Goal: Check status: Check status

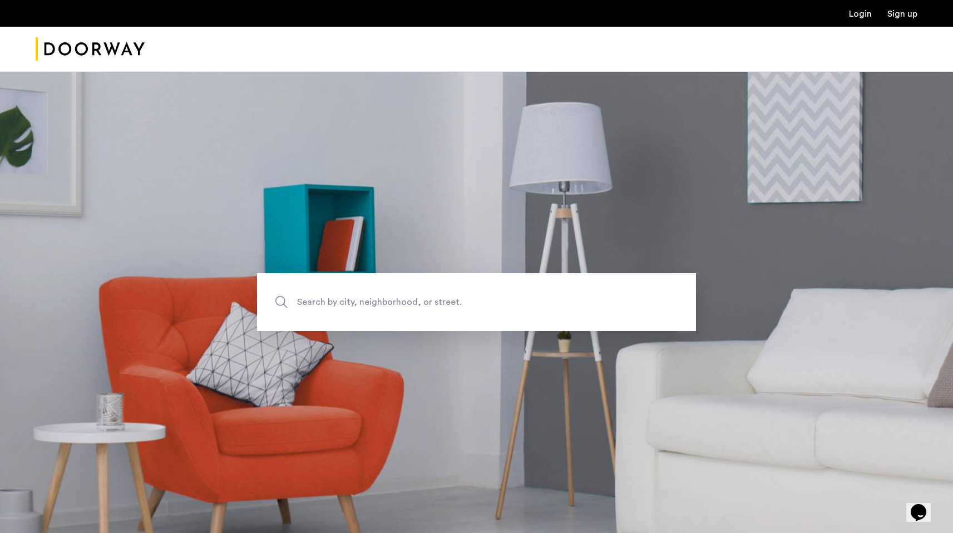
click at [863, 7] on ul "Login Sign up" at bounding box center [477, 13] width 882 height 13
click at [859, 11] on link "Login" at bounding box center [860, 13] width 23 height 9
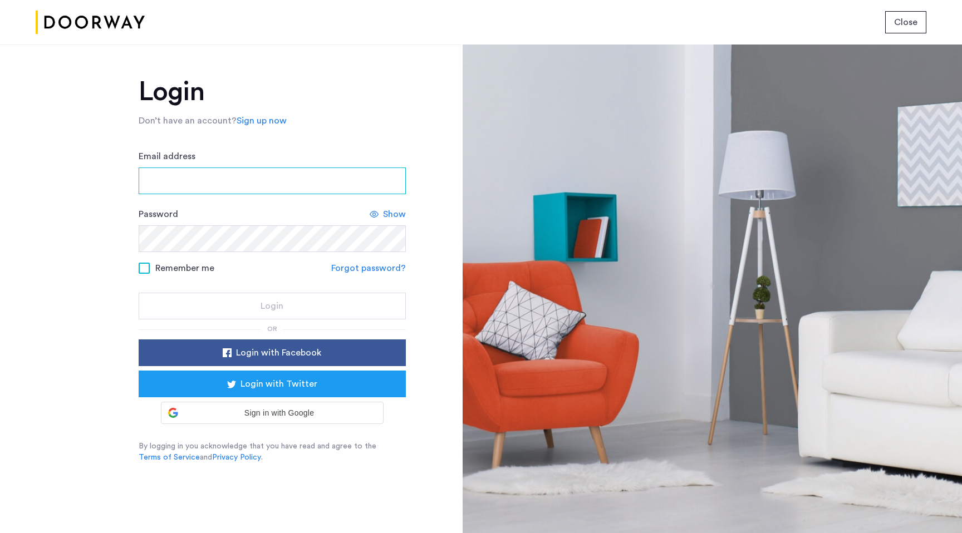
type input "**********"
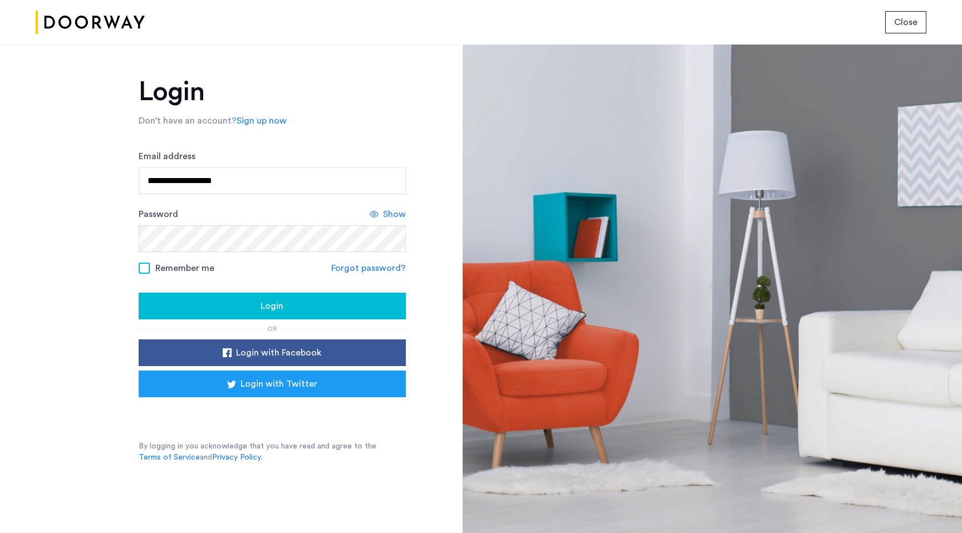
click at [210, 300] on div "Login" at bounding box center [271, 305] width 249 height 13
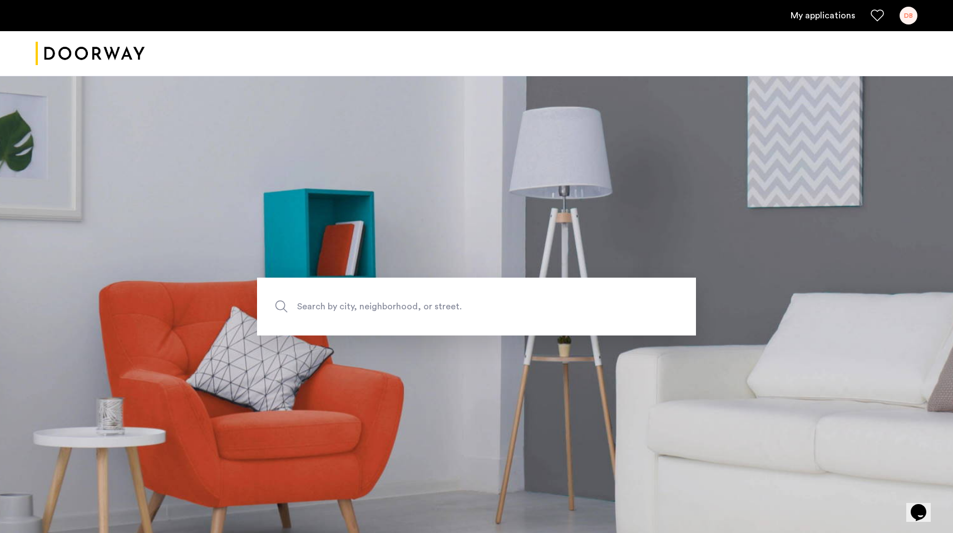
click at [819, 11] on link "My applications" at bounding box center [823, 15] width 65 height 13
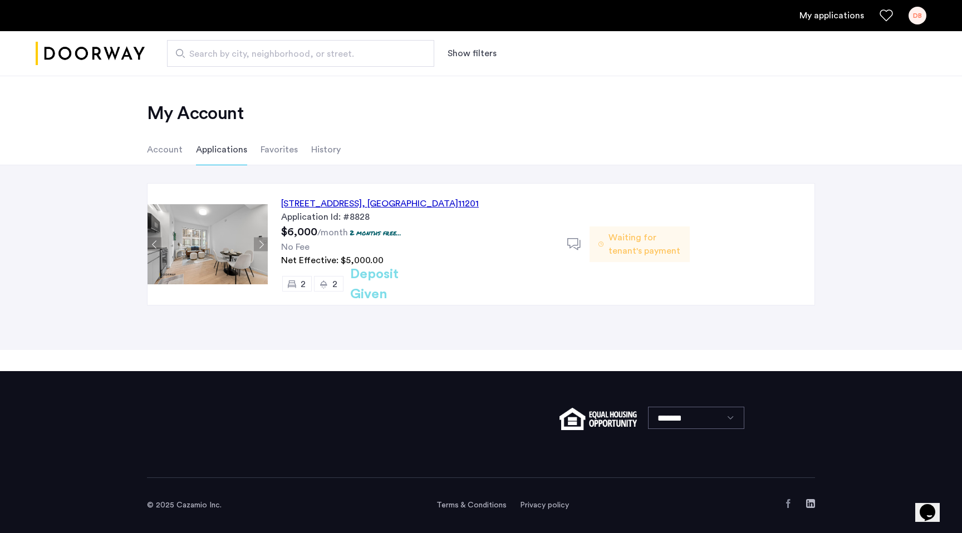
click at [406, 203] on div "127 Concord Street, Unit 9C, Brooklyn , NY 11201" at bounding box center [380, 203] width 198 height 13
click at [161, 149] on li "Account" at bounding box center [165, 149] width 36 height 31
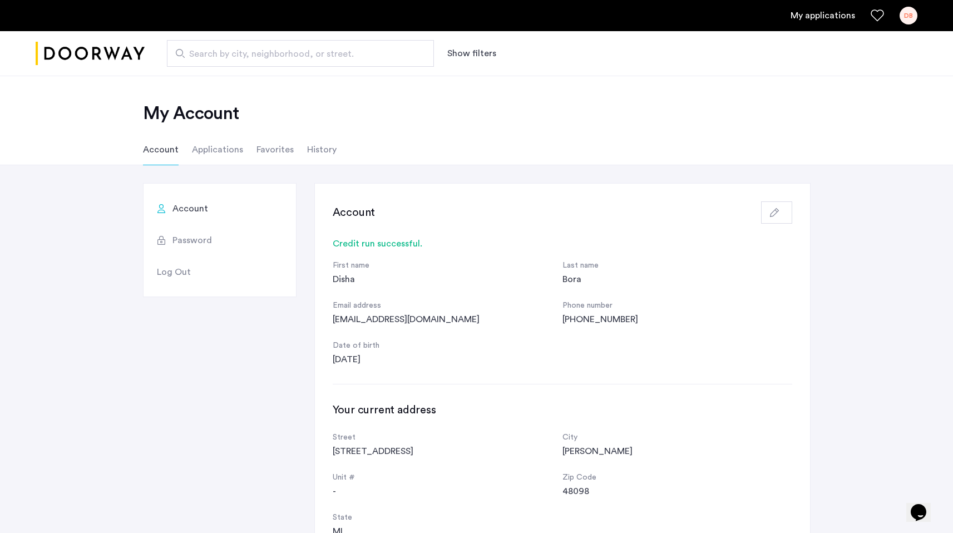
click at [809, 9] on link "My applications" at bounding box center [823, 15] width 65 height 13
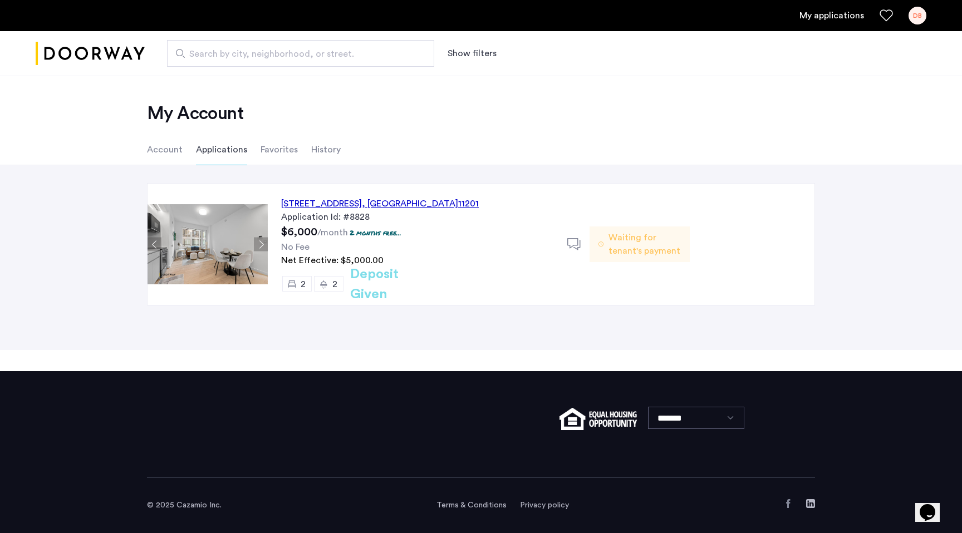
click at [605, 244] on div "Waiting for tenant's payment" at bounding box center [639, 244] width 100 height 36
click at [582, 241] on div at bounding box center [578, 244] width 22 height 22
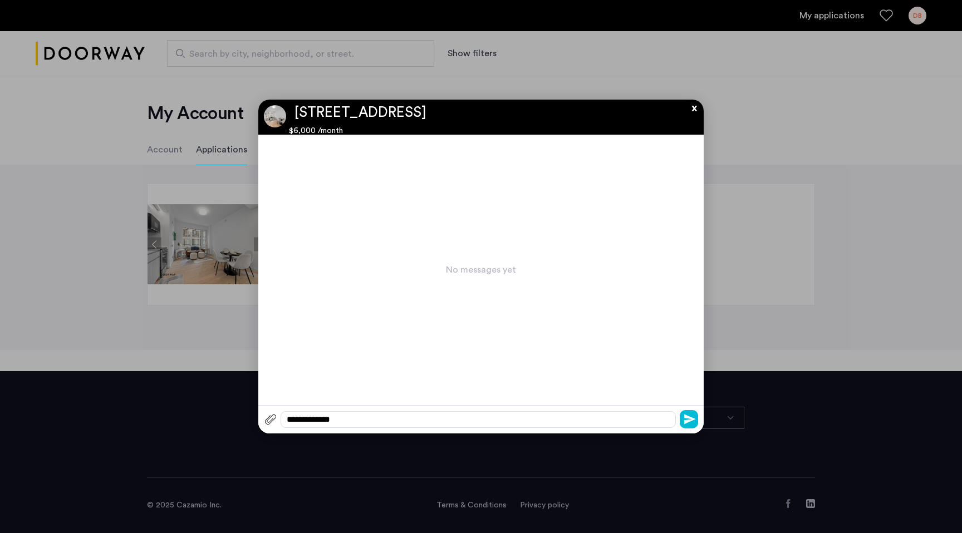
click at [716, 204] on div at bounding box center [481, 266] width 962 height 533
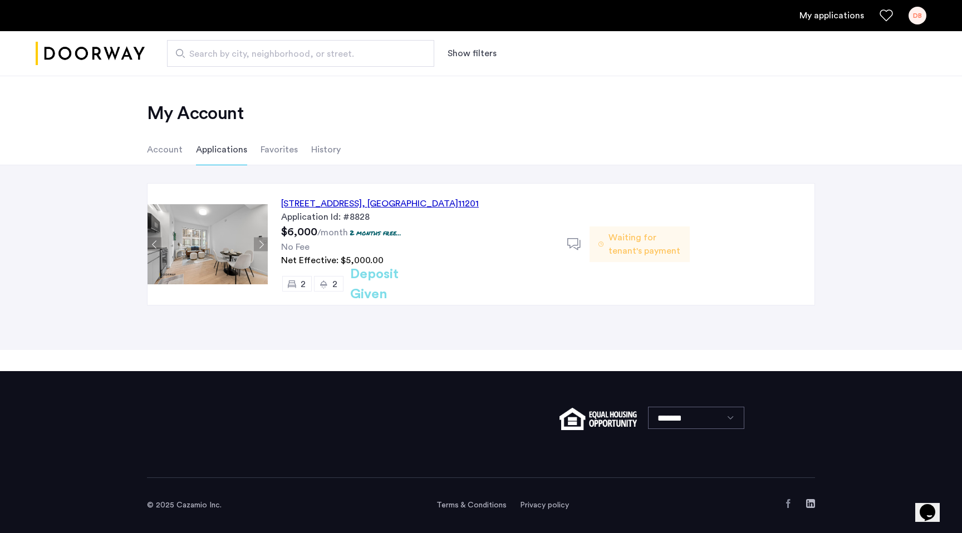
click at [152, 151] on li "Account" at bounding box center [165, 149] width 36 height 31
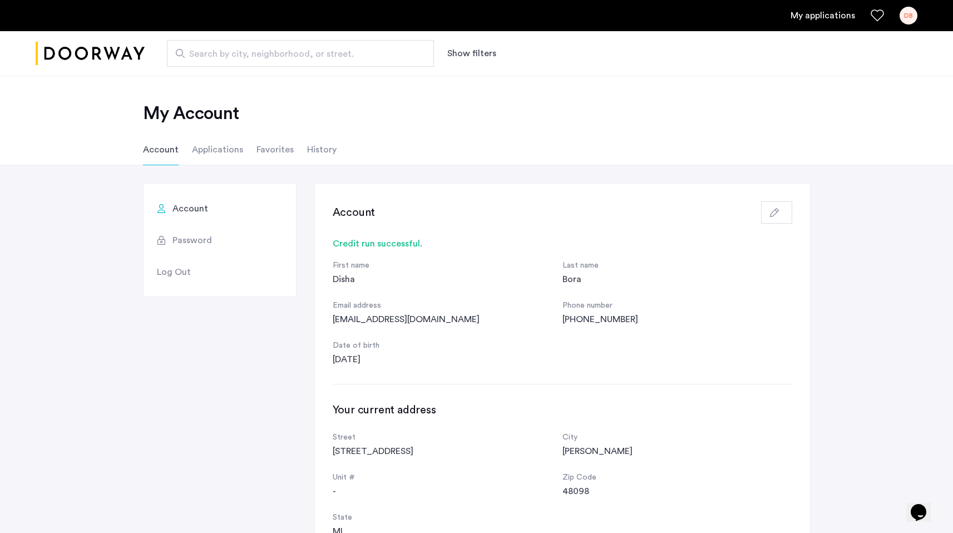
click at [204, 152] on li "Applications" at bounding box center [217, 149] width 51 height 31
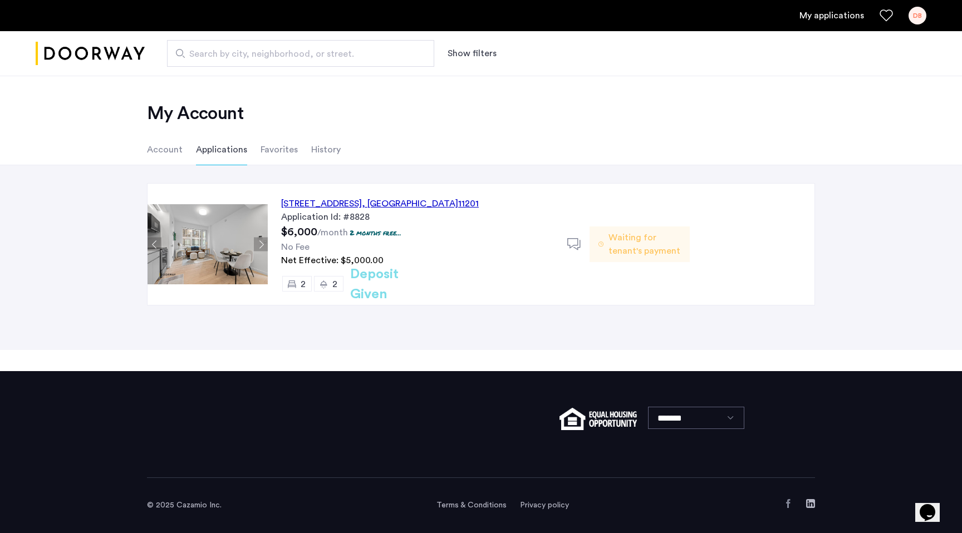
click at [338, 204] on div "127 Concord Street, Unit 9C, Brooklyn , NY 11201" at bounding box center [380, 203] width 198 height 13
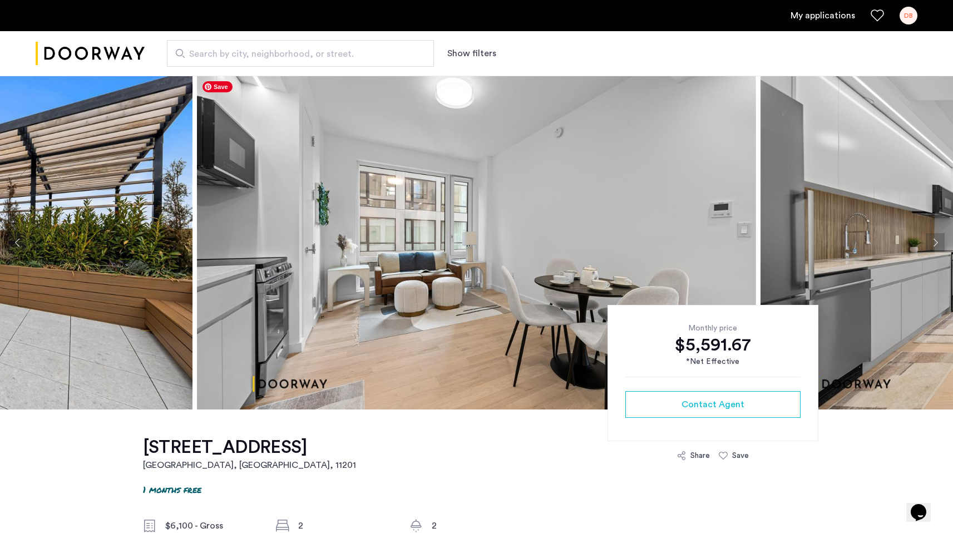
scroll to position [1, 0]
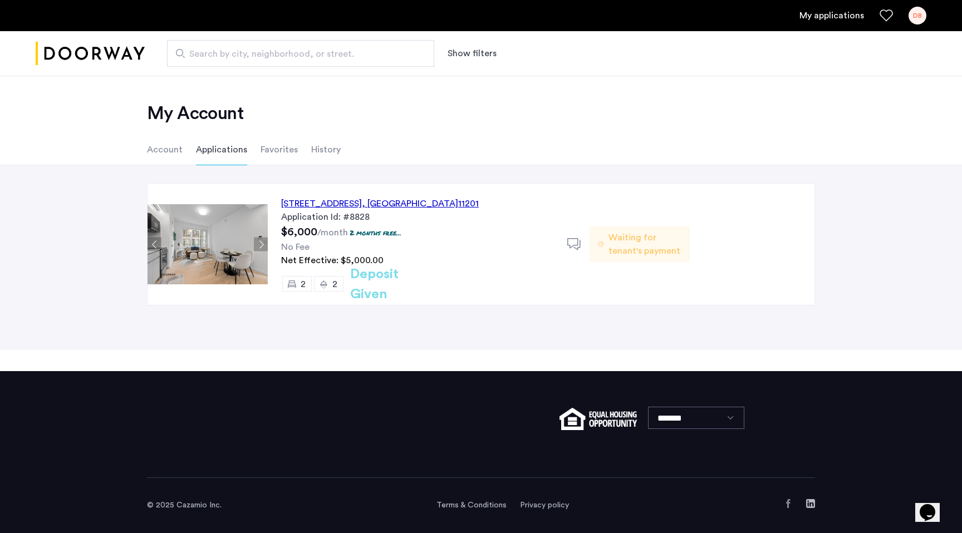
click at [570, 241] on icon at bounding box center [574, 245] width 14 height 14
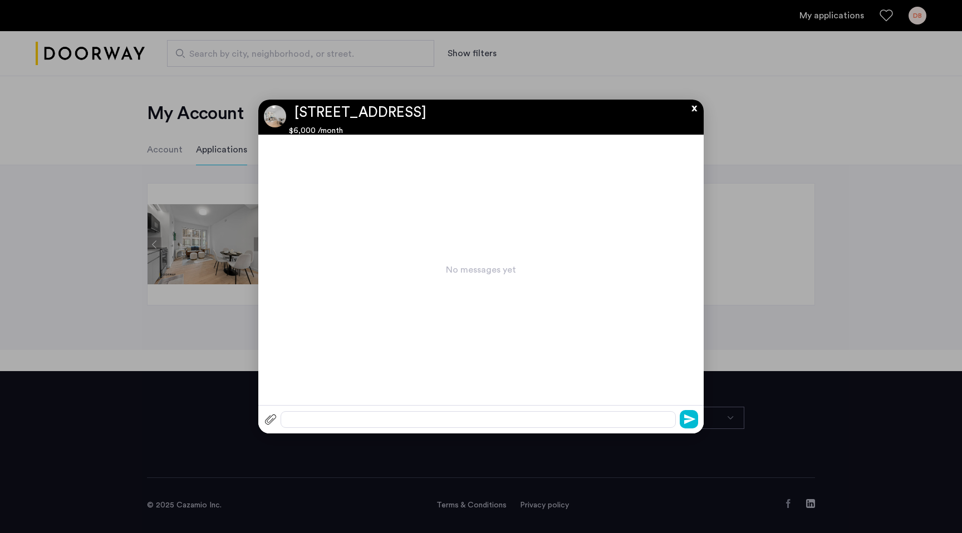
click at [525, 422] on div at bounding box center [477, 419] width 395 height 17
click at [698, 108] on button "x" at bounding box center [691, 106] width 17 height 12
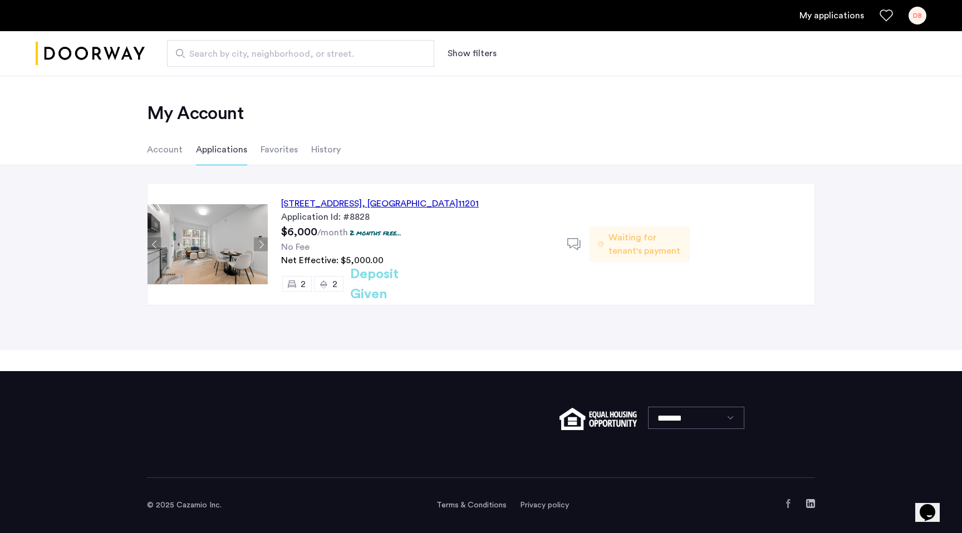
click at [604, 245] on div "Waiting for tenant's payment" at bounding box center [639, 244] width 100 height 36
click at [601, 243] on use at bounding box center [600, 244] width 5 height 5
click at [914, 20] on div "DB" at bounding box center [917, 16] width 18 height 18
click at [628, 250] on div at bounding box center [481, 266] width 962 height 533
click at [317, 139] on li "History" at bounding box center [325, 149] width 29 height 31
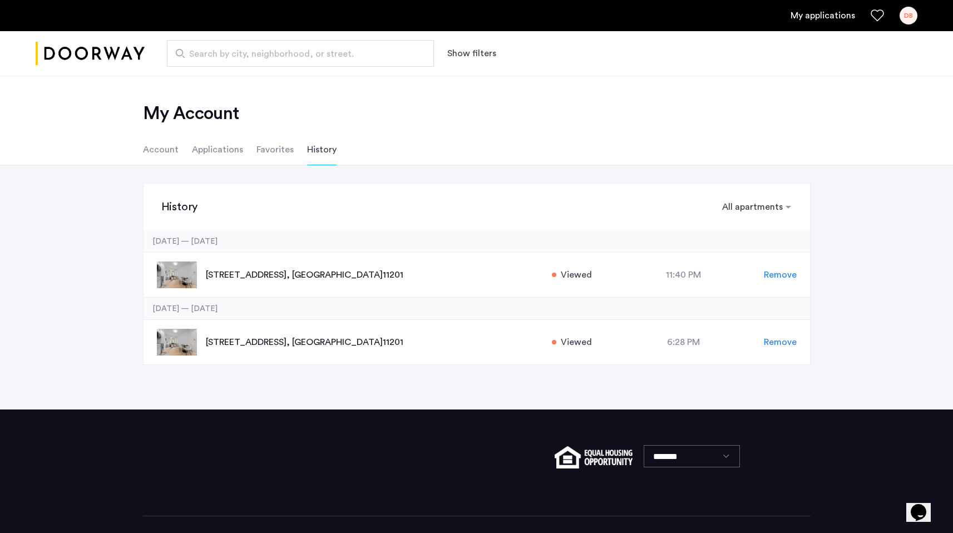
click at [277, 140] on li "Favorites" at bounding box center [275, 149] width 37 height 31
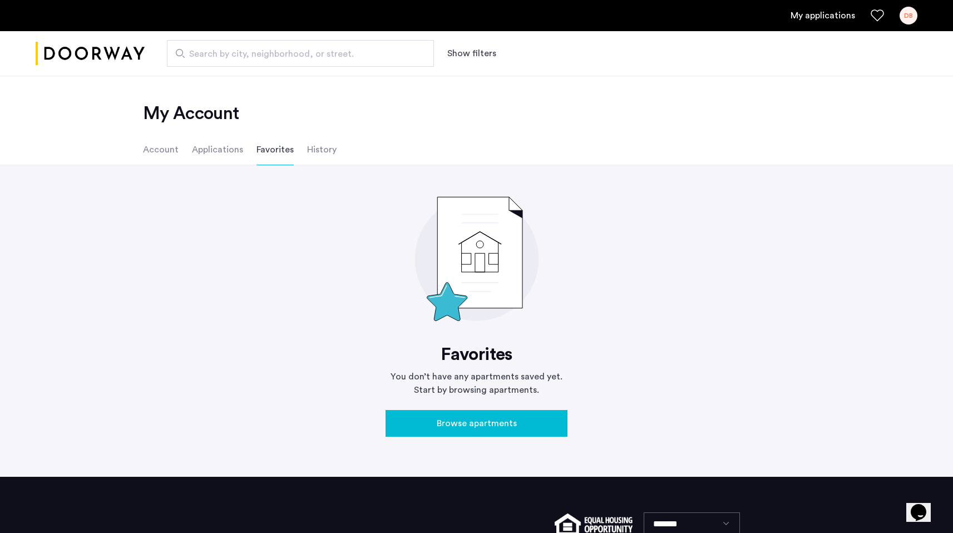
click at [154, 150] on li "Account" at bounding box center [161, 149] width 36 height 31
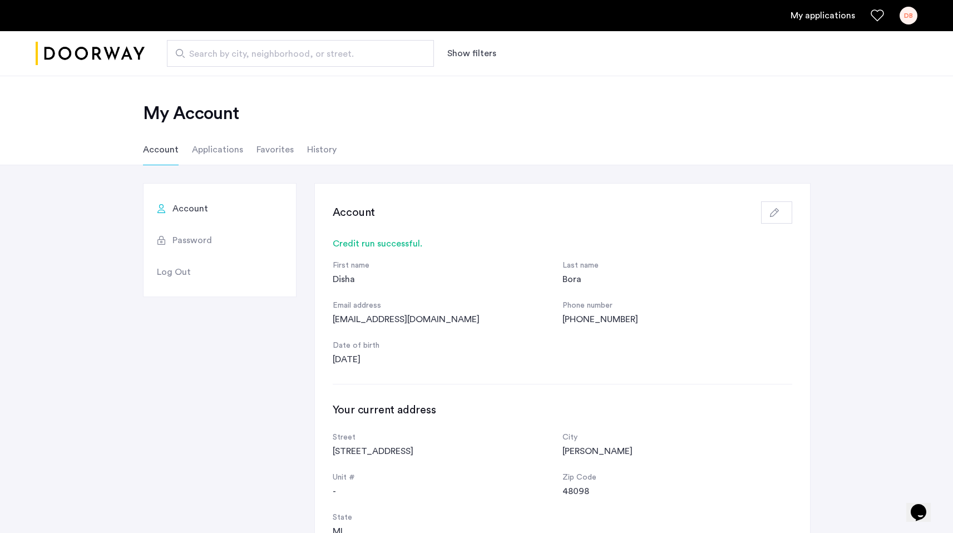
click at [235, 152] on li "Applications" at bounding box center [217, 149] width 51 height 31
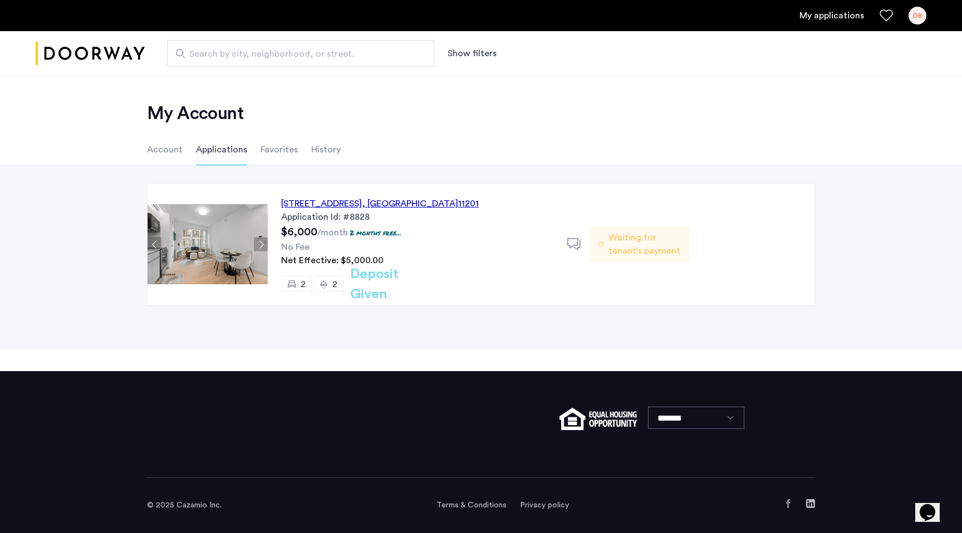
click at [371, 200] on div "127 Concord Street, Unit 9C, Brooklyn , NY 11201" at bounding box center [380, 203] width 198 height 13
click at [323, 146] on li "History" at bounding box center [325, 149] width 29 height 31
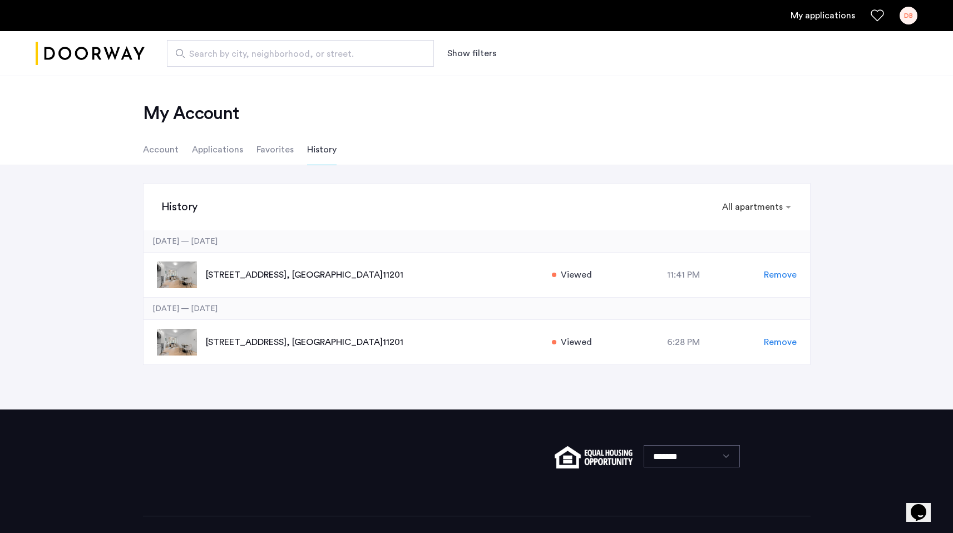
click at [210, 151] on li "Applications" at bounding box center [217, 149] width 51 height 31
